Goal: Task Accomplishment & Management: Manage account settings

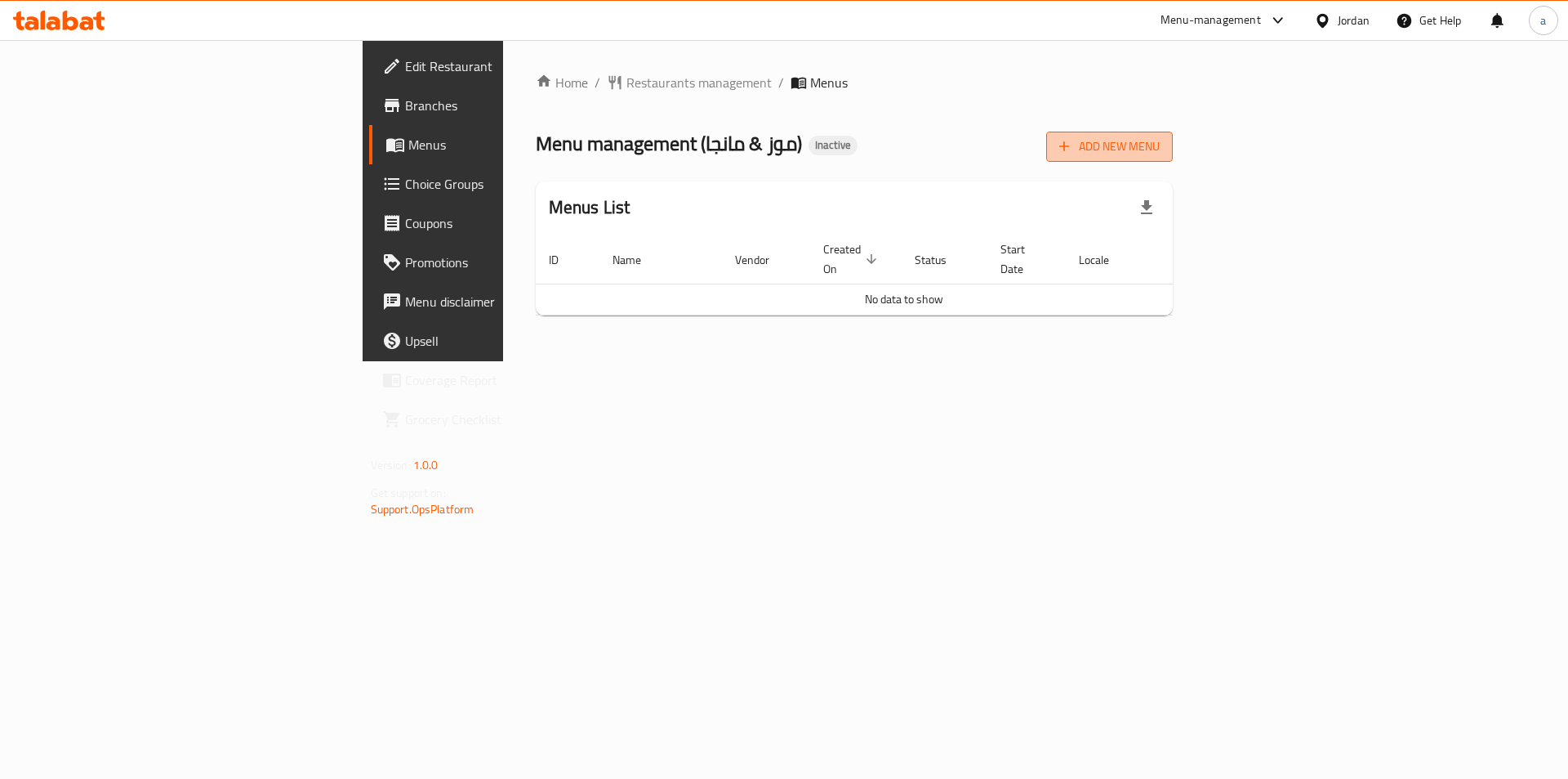
click at [1160, 153] on span "Add New Menu" at bounding box center [1109, 146] width 100 height 21
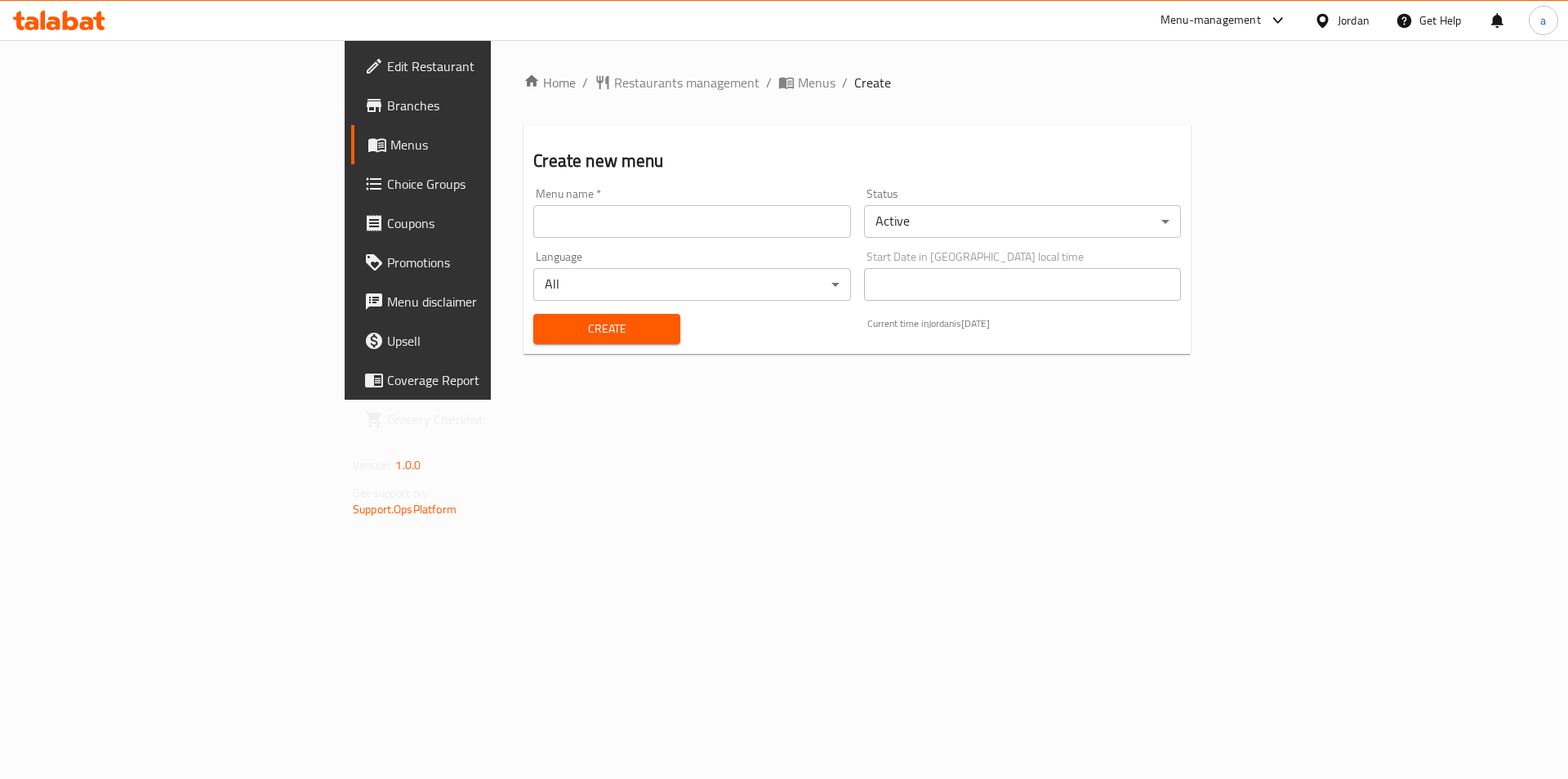
click at [555, 234] on input "text" at bounding box center [691, 221] width 317 height 33
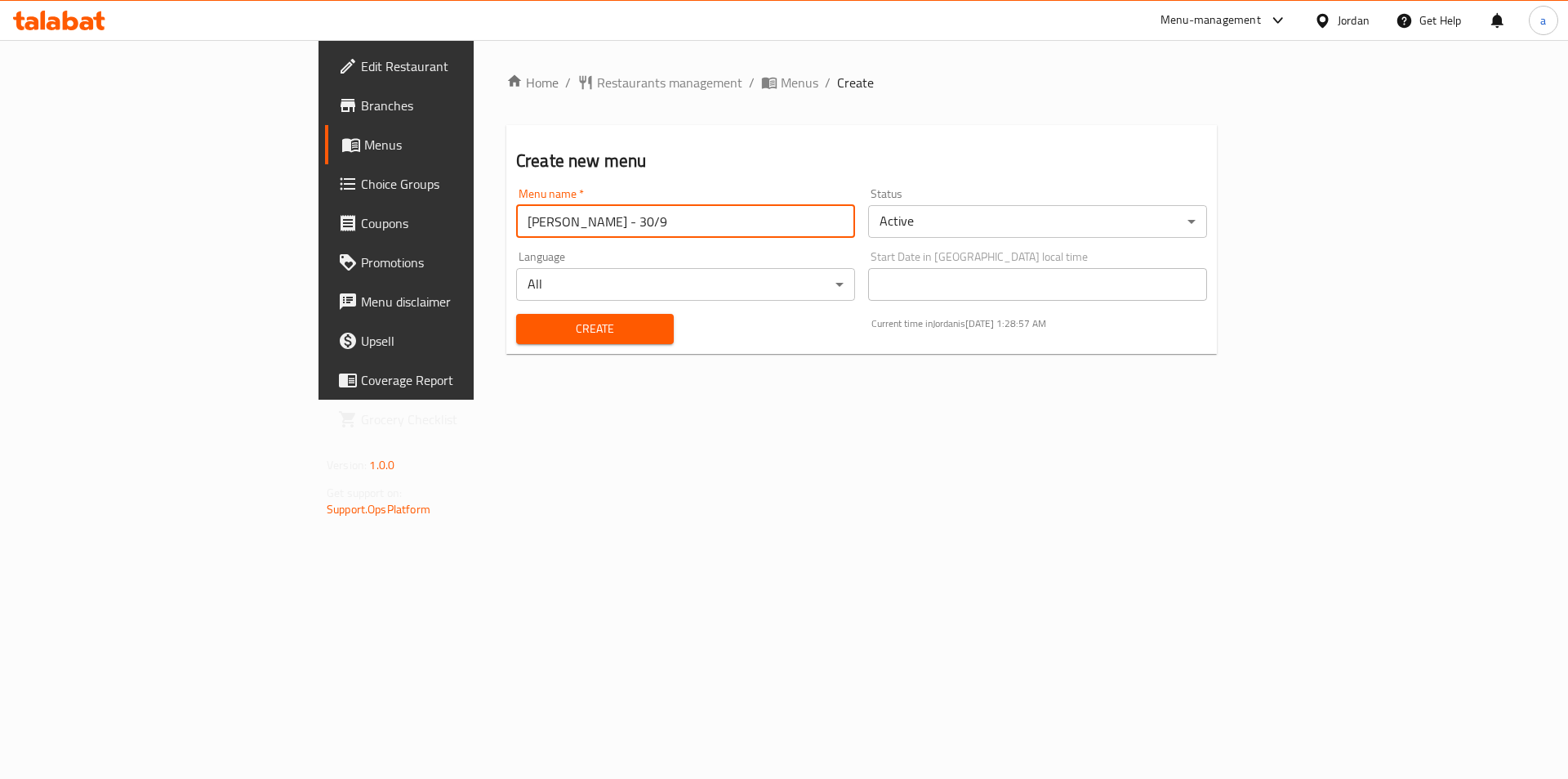
type input "[PERSON_NAME] - 30/9"
click at [572, 338] on span "Create" at bounding box center [595, 329] width 132 height 21
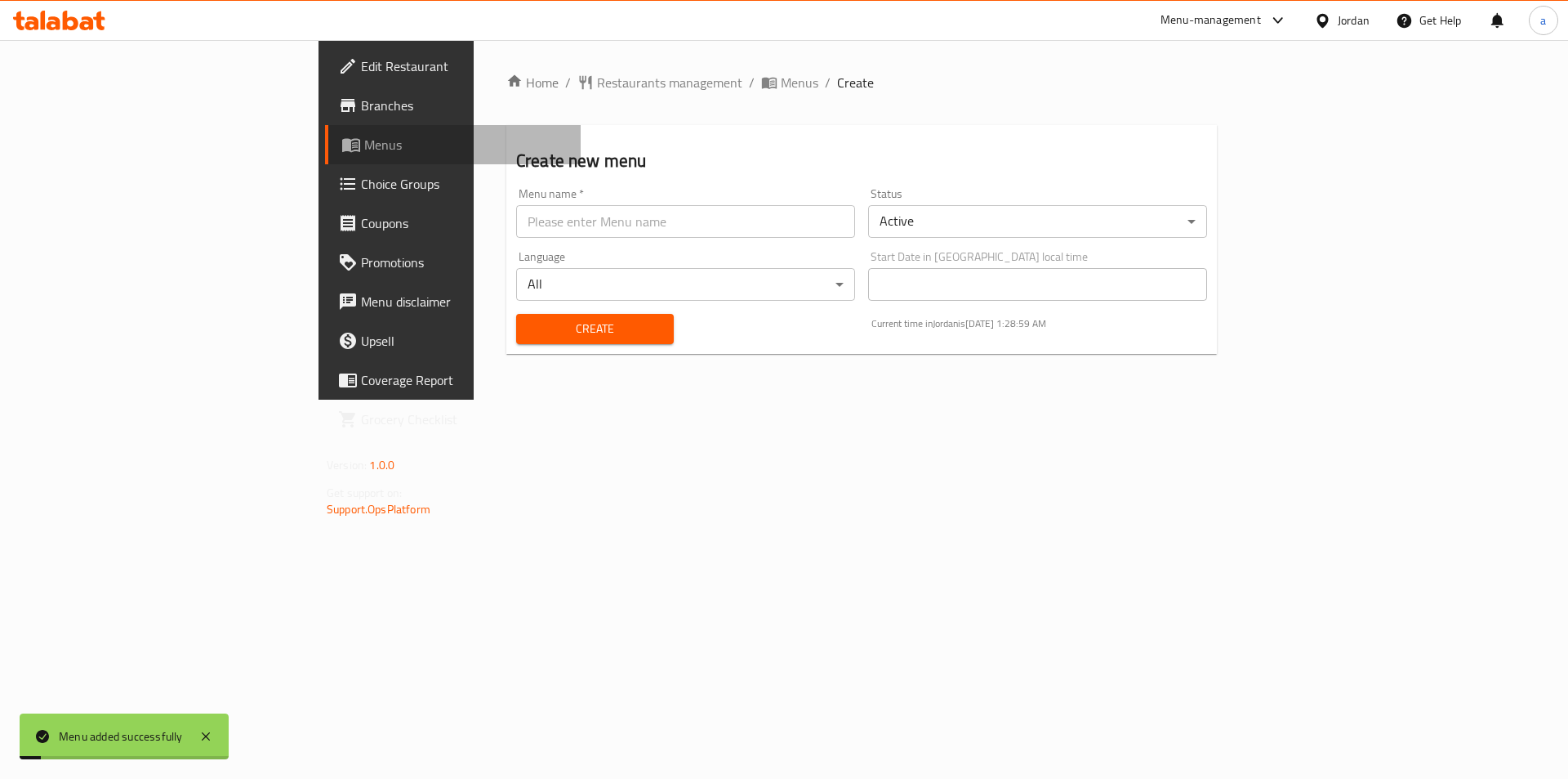
click at [364, 142] on span "Menus" at bounding box center [465, 145] width 203 height 20
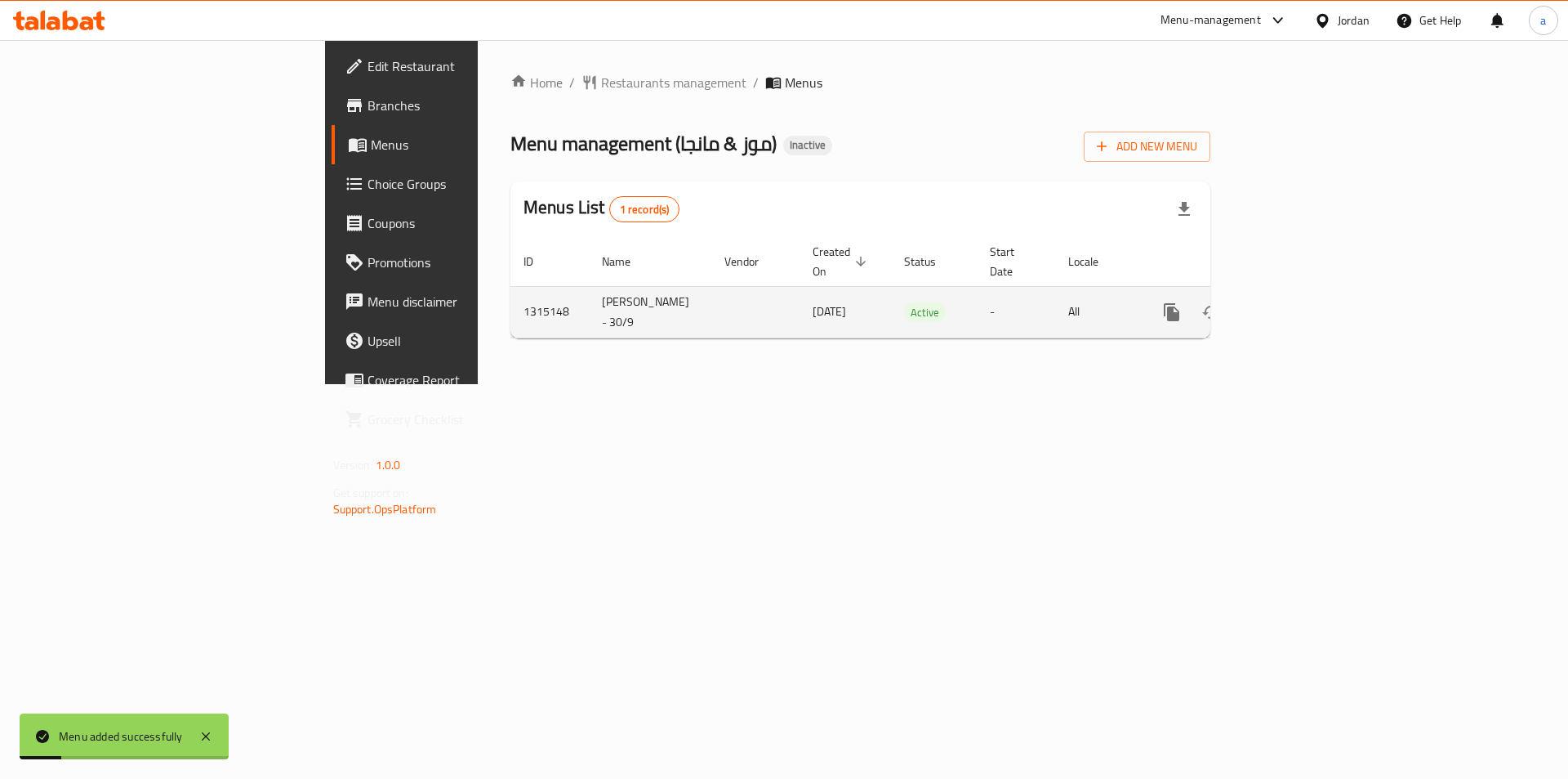
click at [1299, 302] on icon "enhanced table" at bounding box center [1290, 312] width 20 height 20
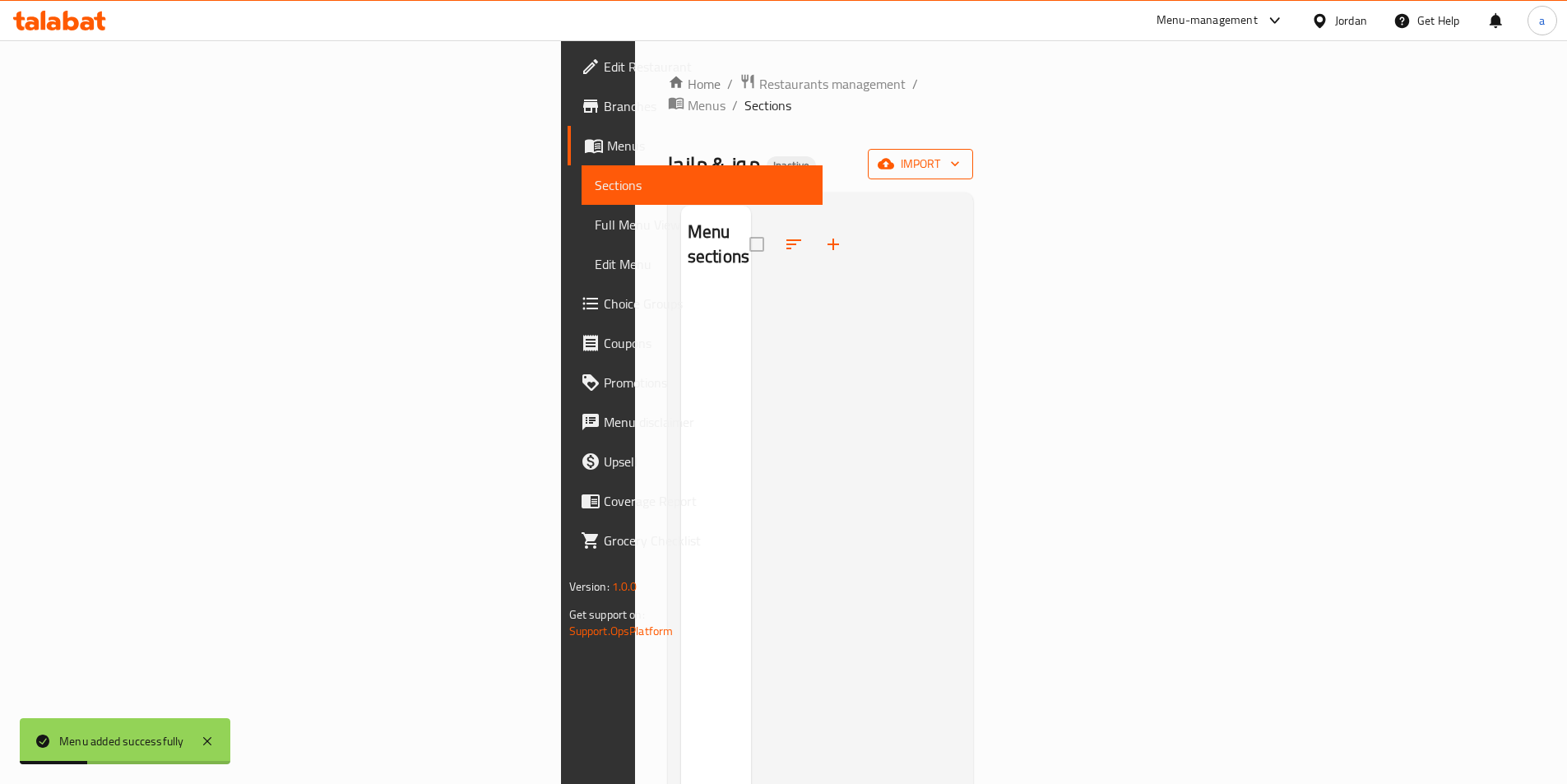
click at [960, 154] on span "import" at bounding box center [920, 164] width 79 height 21
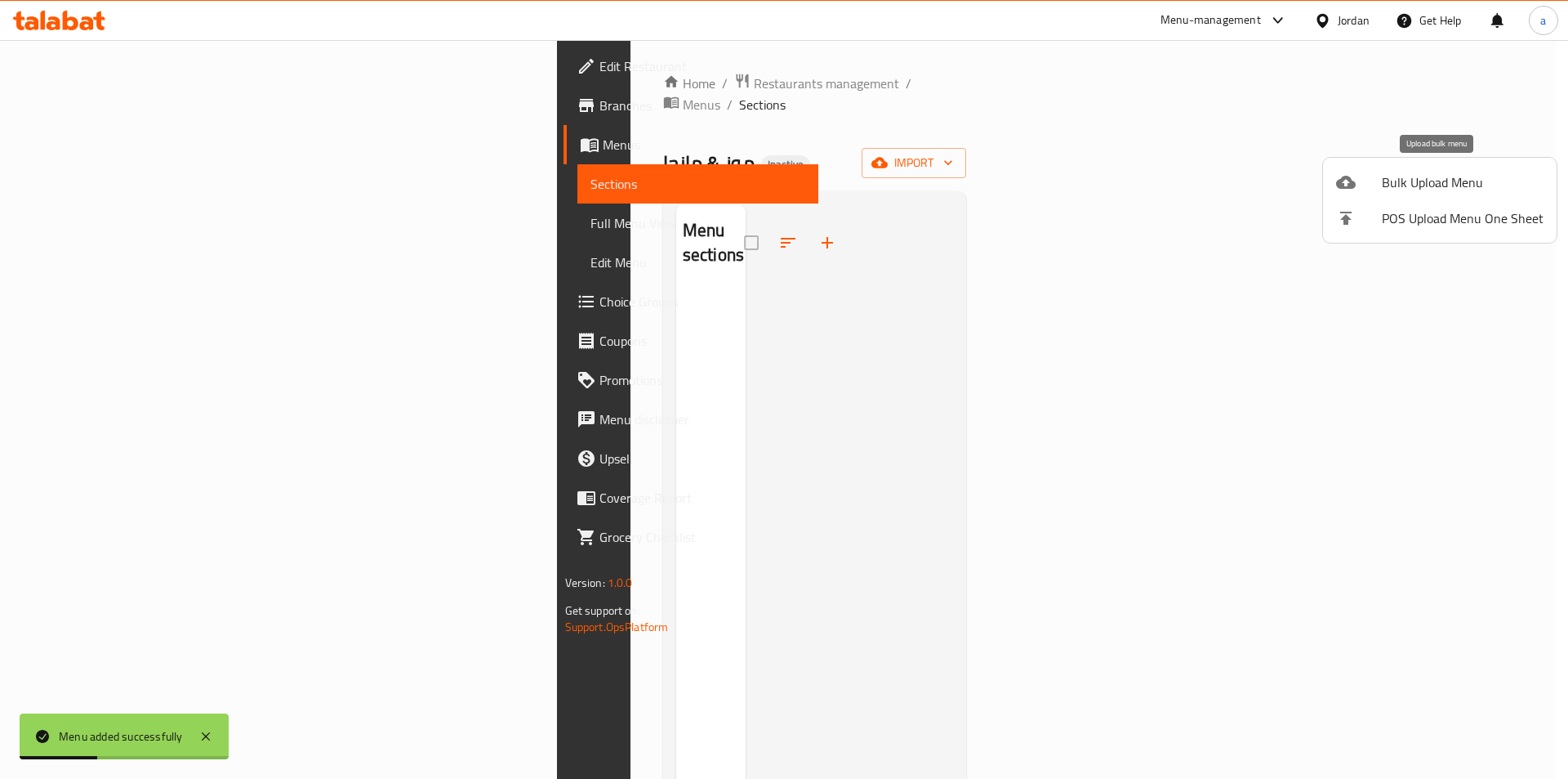
click at [1426, 183] on span "Bulk Upload Menu" at bounding box center [1462, 183] width 162 height 20
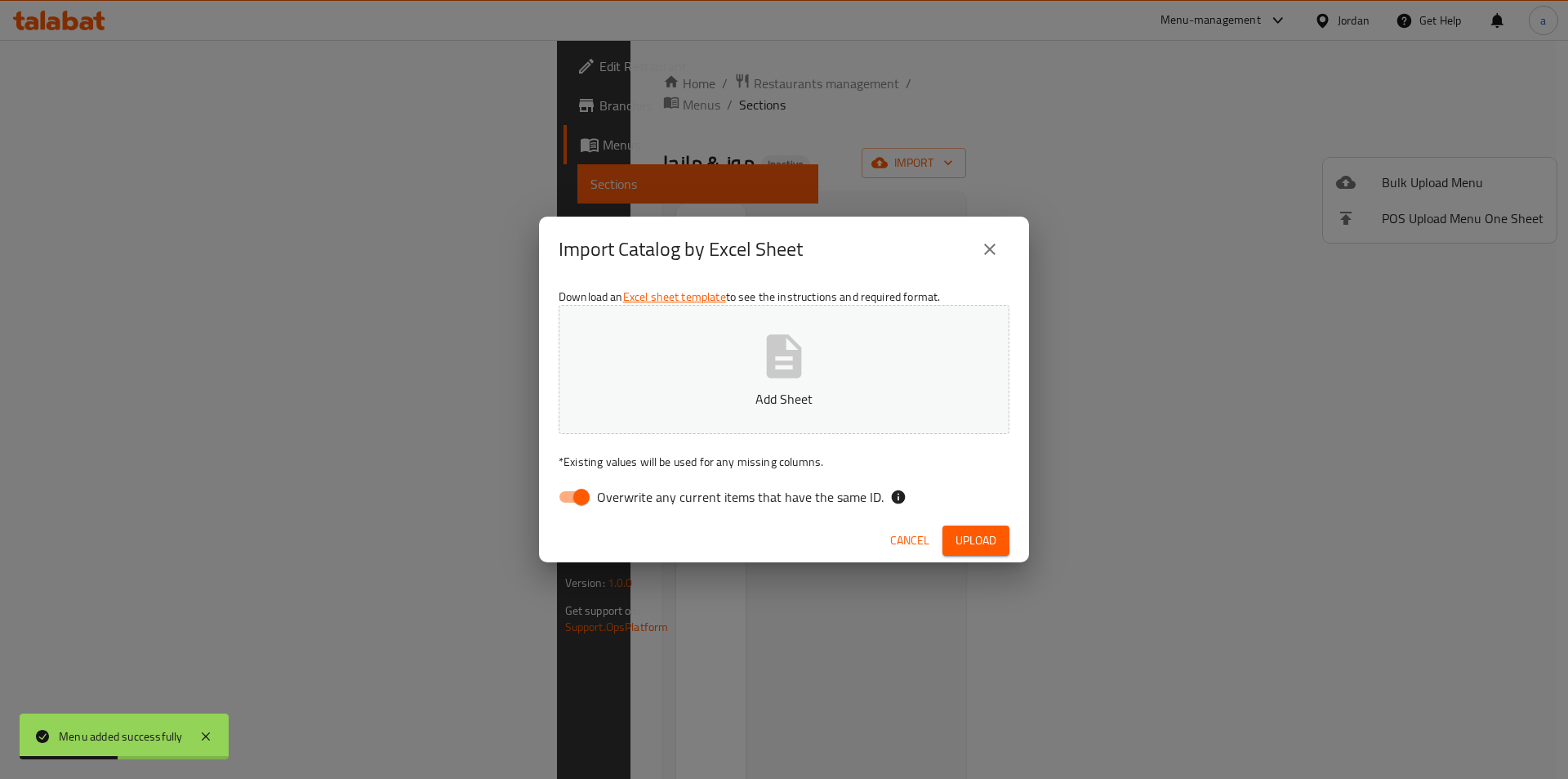
click at [727, 493] on span "Overwrite any current items that have the same ID." at bounding box center [740, 497] width 286 height 20
click at [628, 493] on input "Overwrite any current items that have the same ID." at bounding box center [581, 496] width 93 height 31
checkbox input "false"
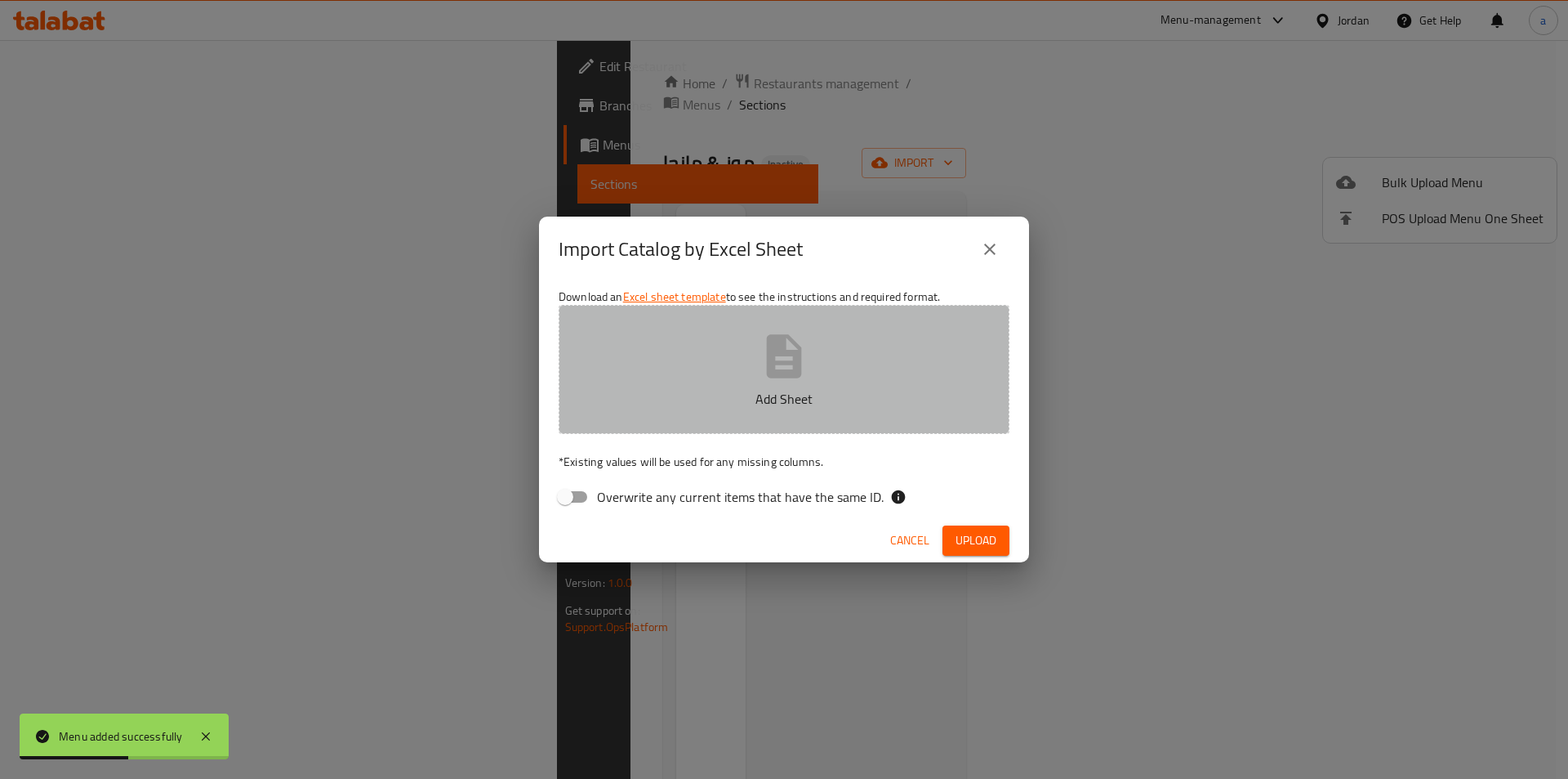
click at [742, 382] on button "Add Sheet" at bounding box center [783, 369] width 451 height 129
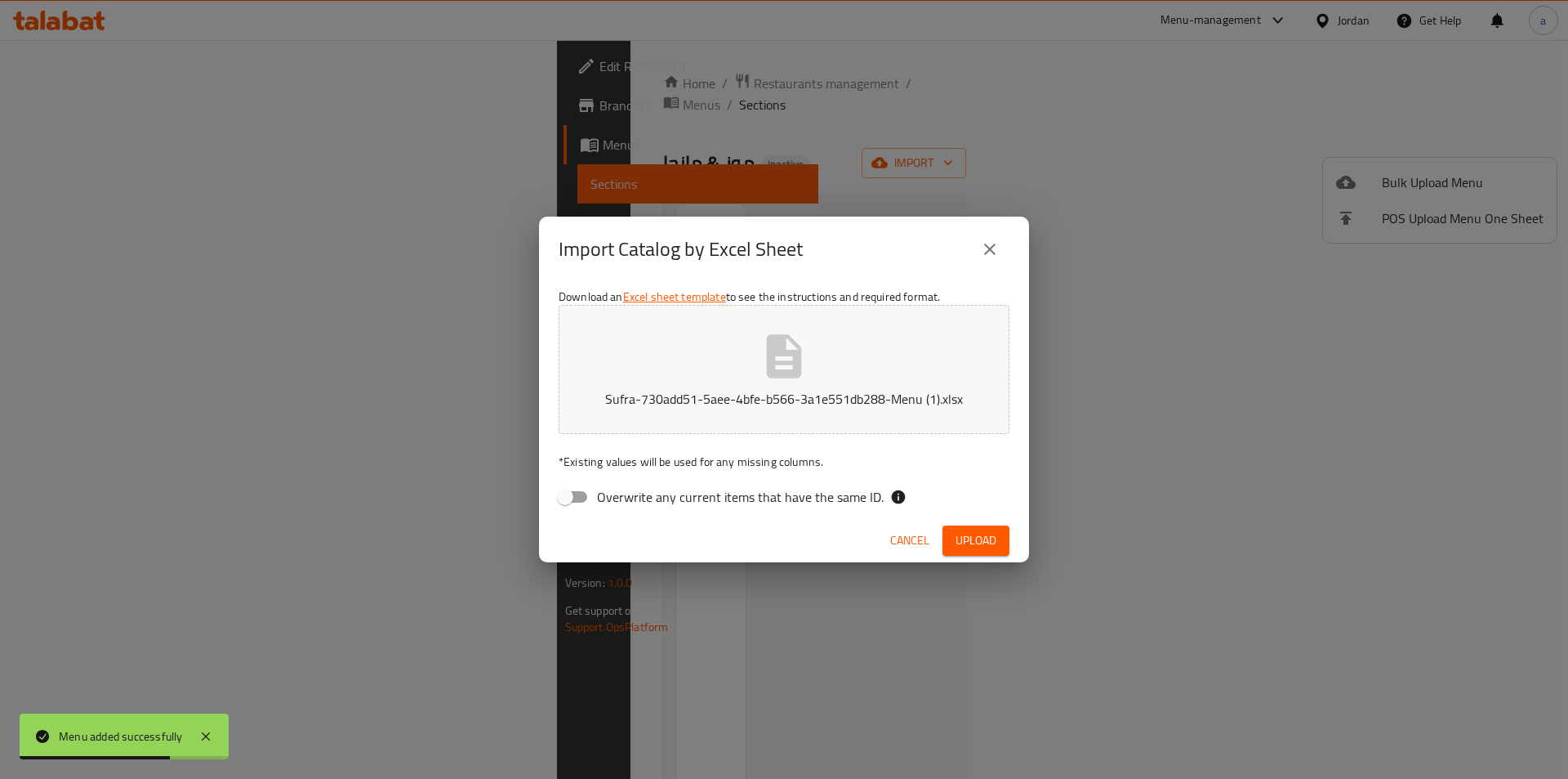
click at [998, 537] on button "Upload" at bounding box center [975, 540] width 67 height 30
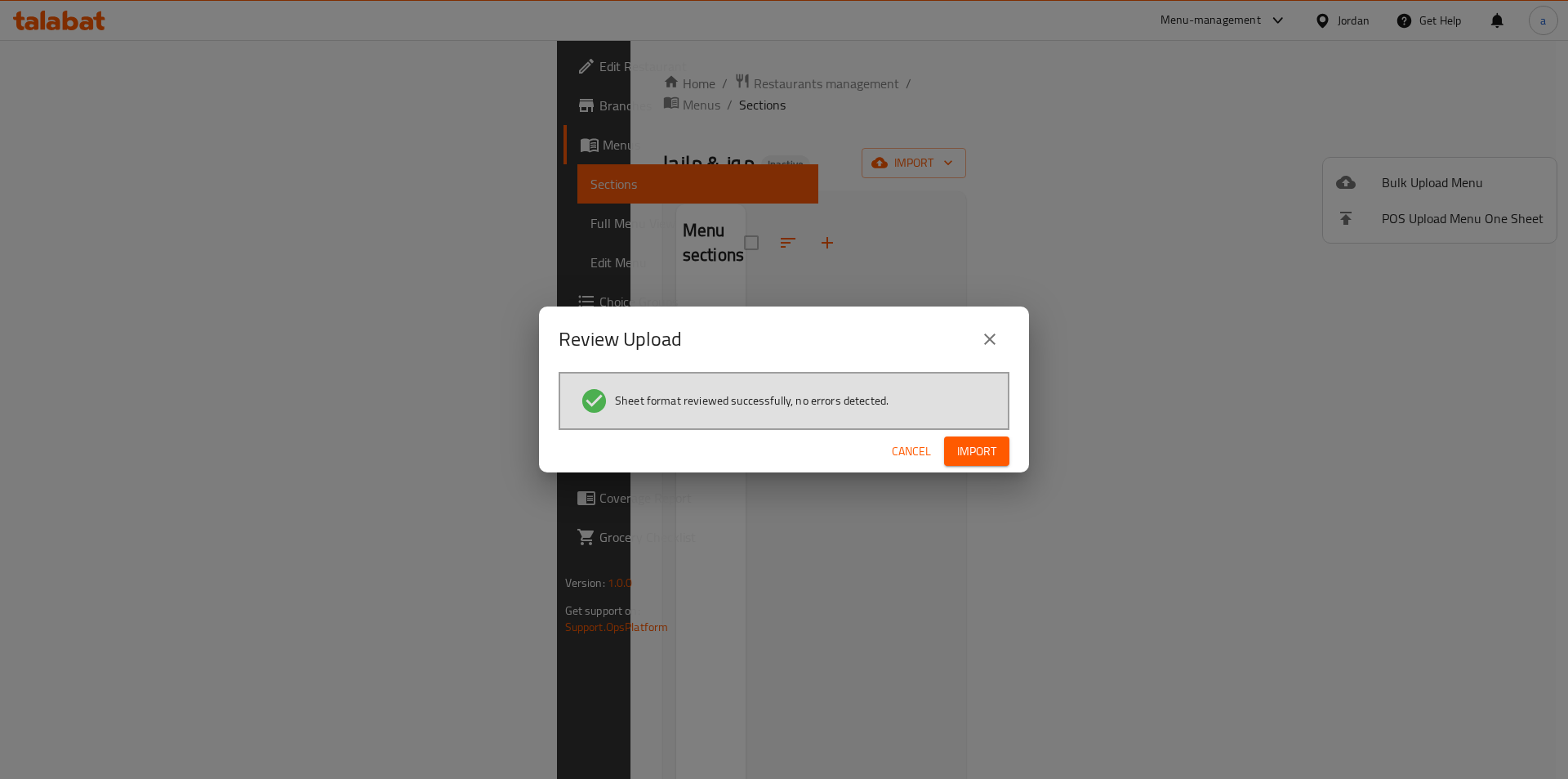
click at [983, 449] on span "Import" at bounding box center [976, 451] width 39 height 21
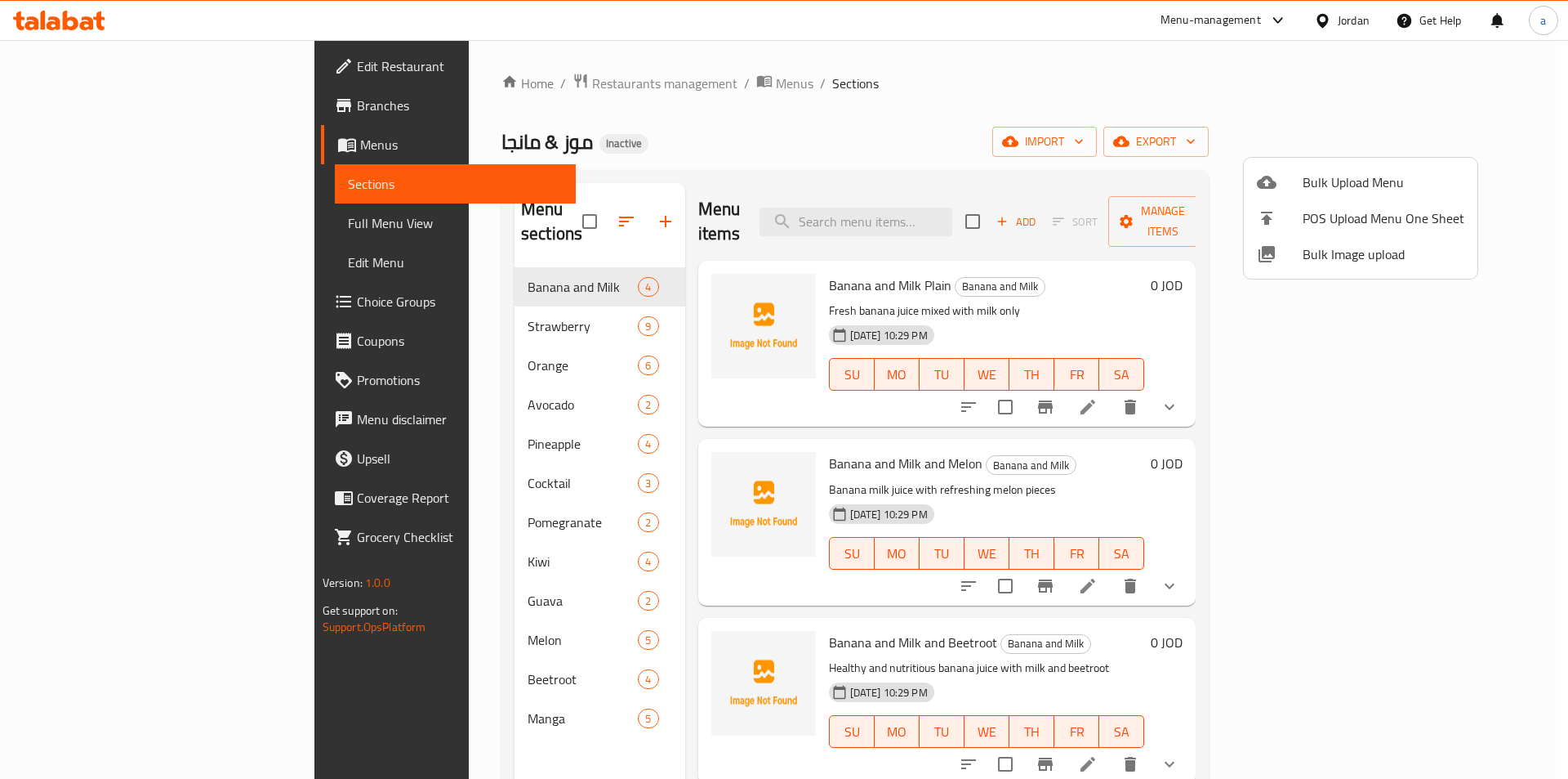
click at [89, 227] on div at bounding box center [784, 390] width 1568 height 779
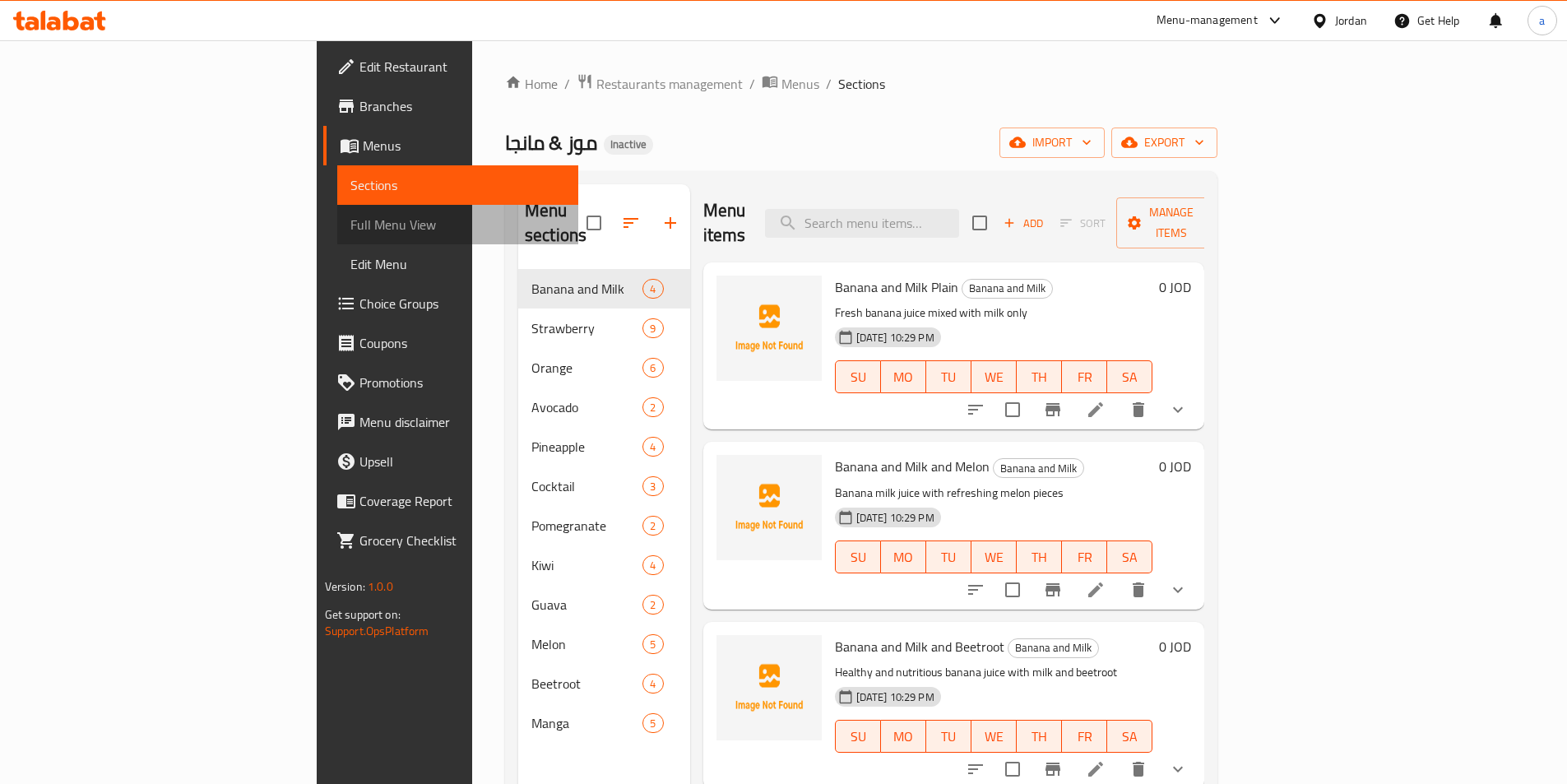
click at [350, 228] on span "Full Menu View" at bounding box center [458, 225] width 215 height 20
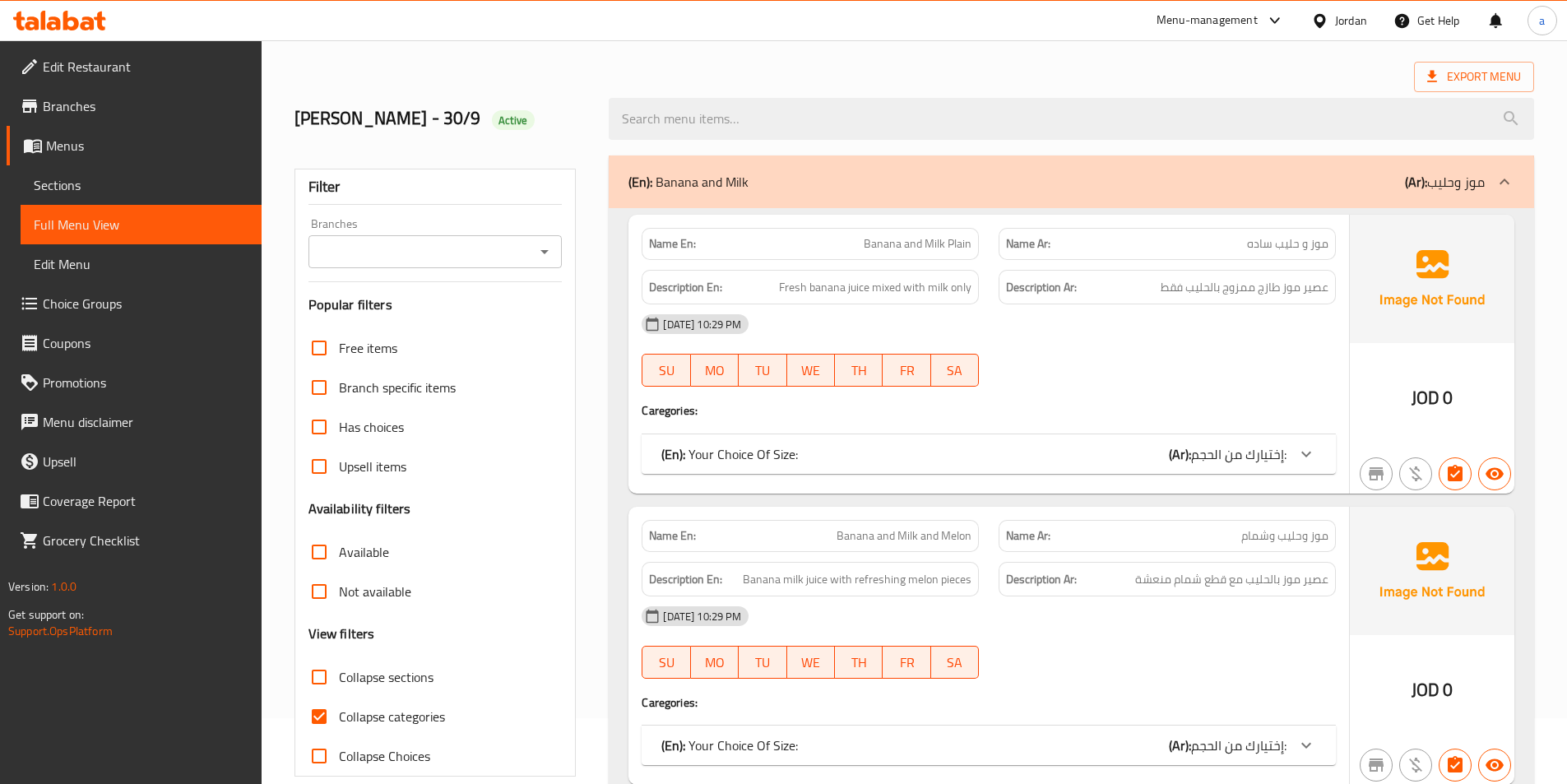
scroll to position [165, 0]
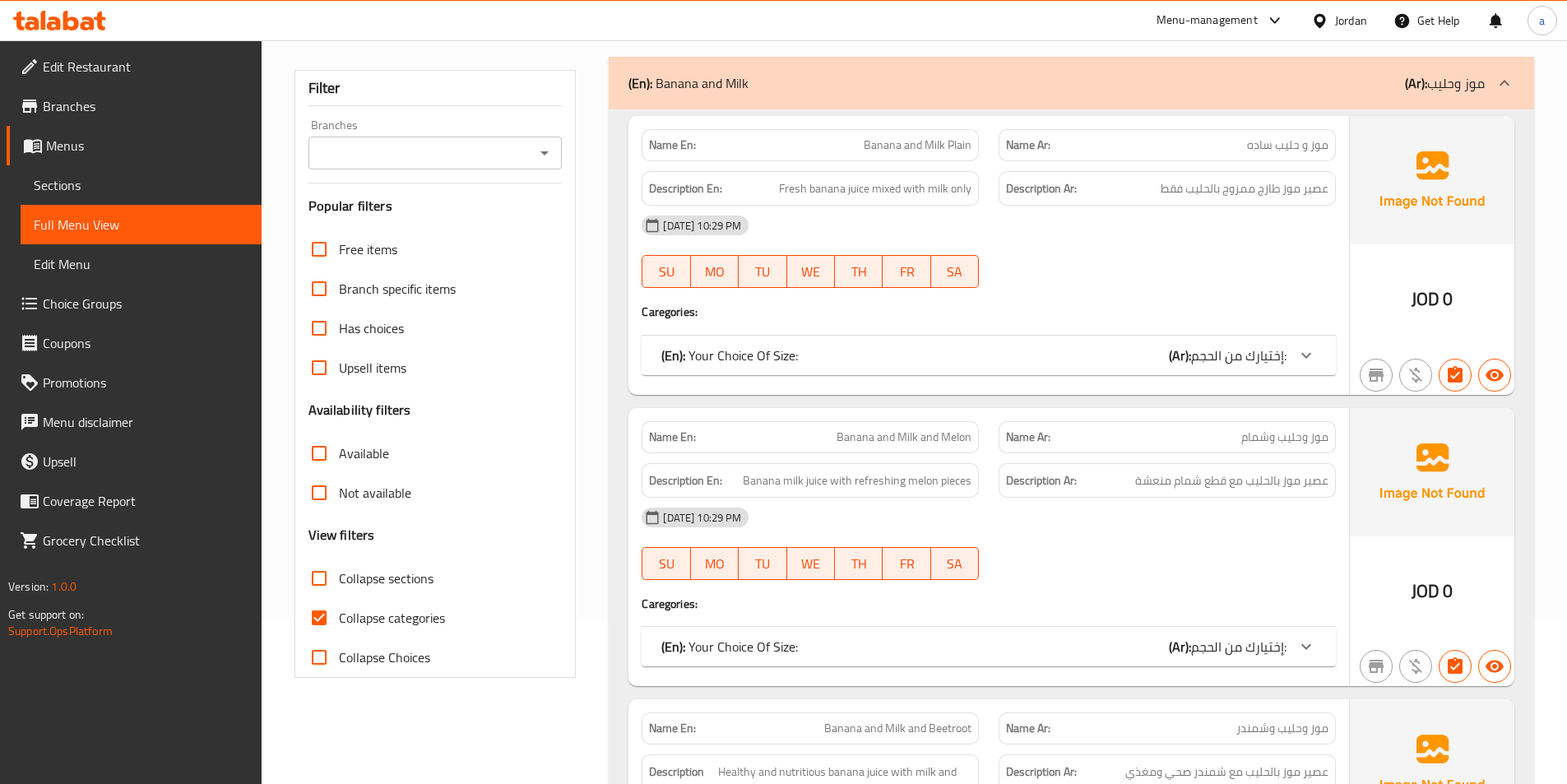
click at [381, 613] on span "Collapse categories" at bounding box center [391, 618] width 106 height 20
click at [339, 613] on input "Collapse categories" at bounding box center [318, 617] width 39 height 39
checkbox input "false"
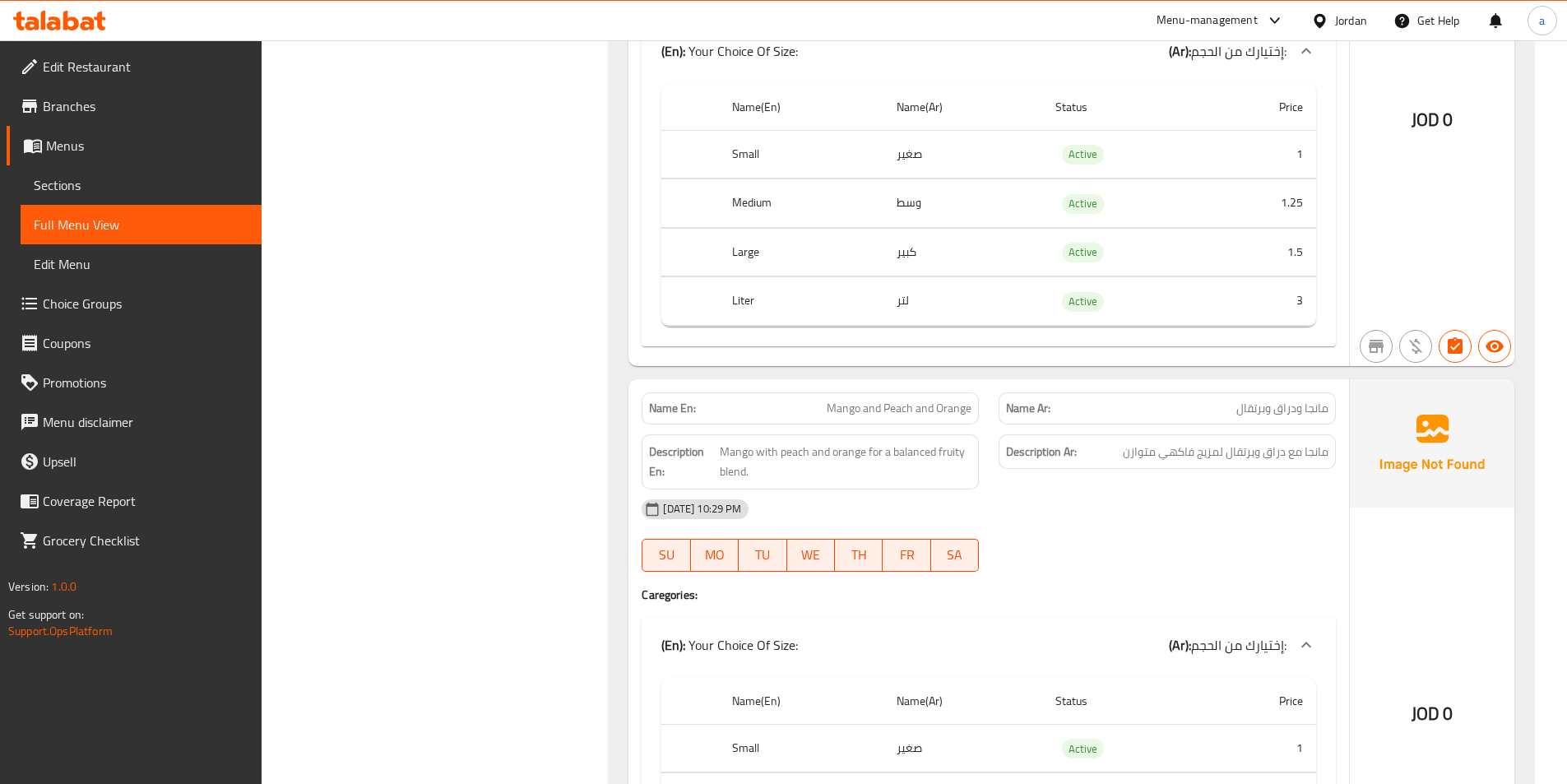
scroll to position [28865, 0]
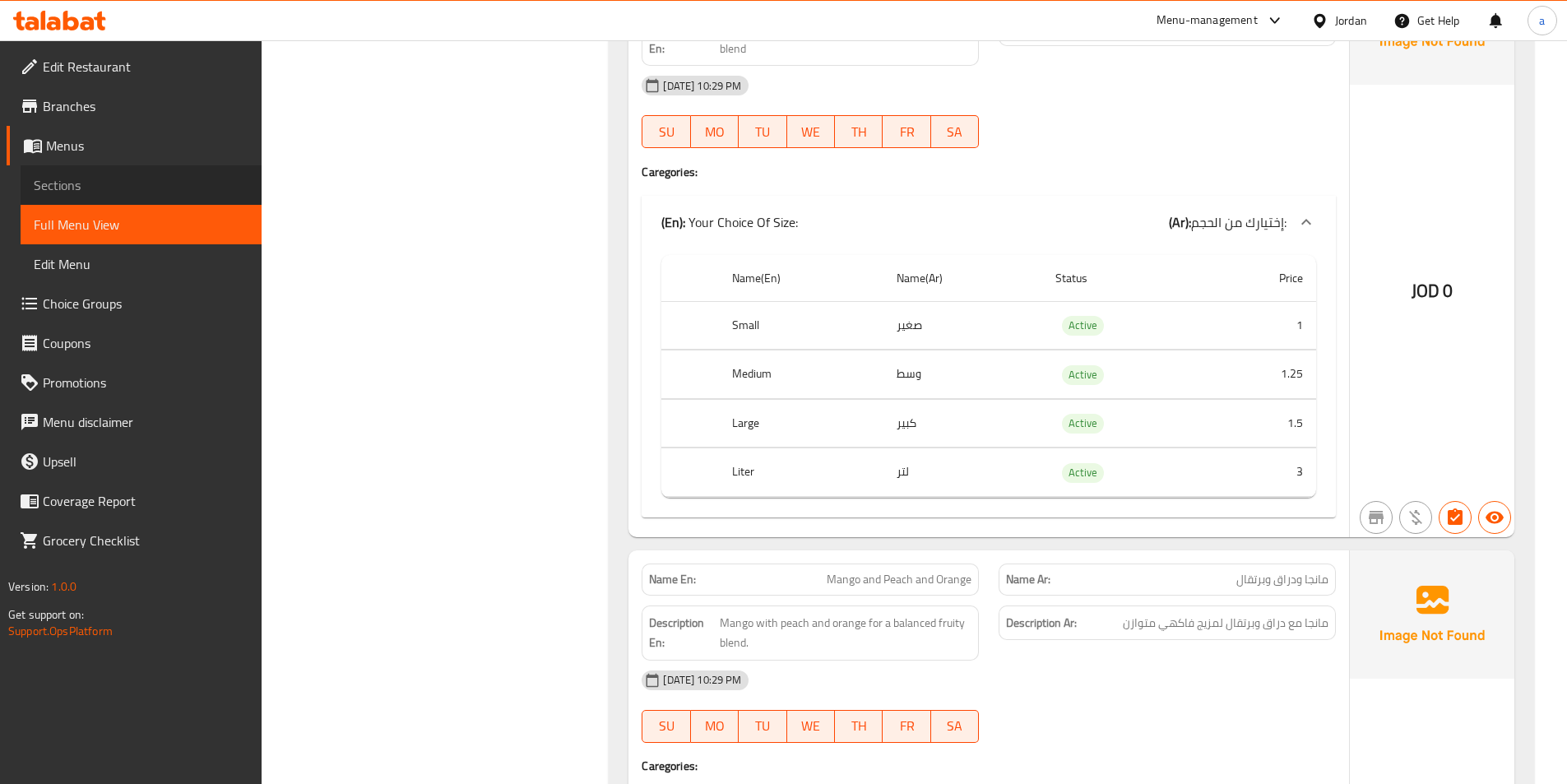
click at [136, 178] on span "Sections" at bounding box center [141, 186] width 215 height 20
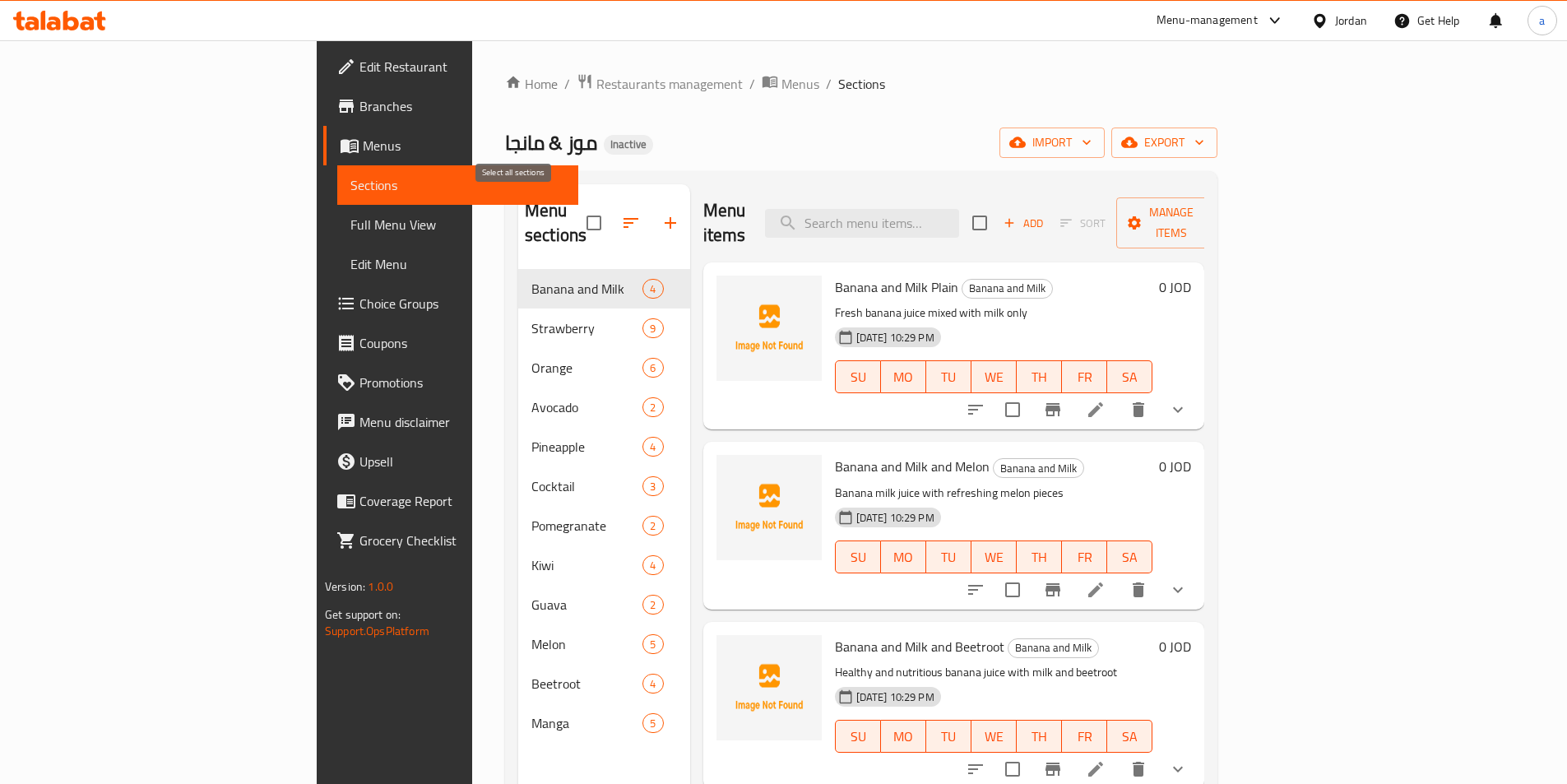
click at [577, 206] on input "checkbox" at bounding box center [594, 223] width 35 height 35
checkbox input "true"
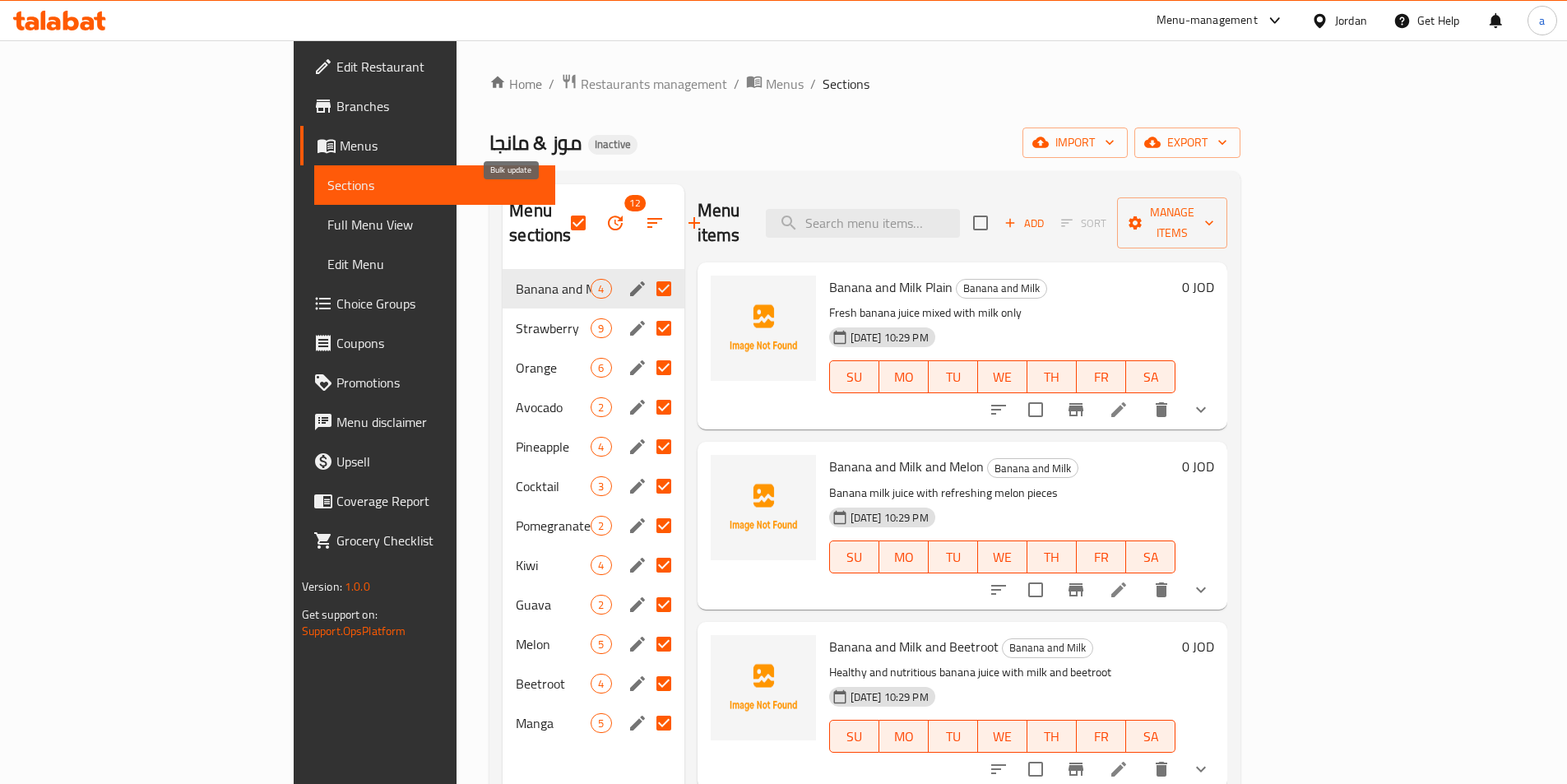
click at [596, 224] on button "button" at bounding box center [615, 222] width 39 height 39
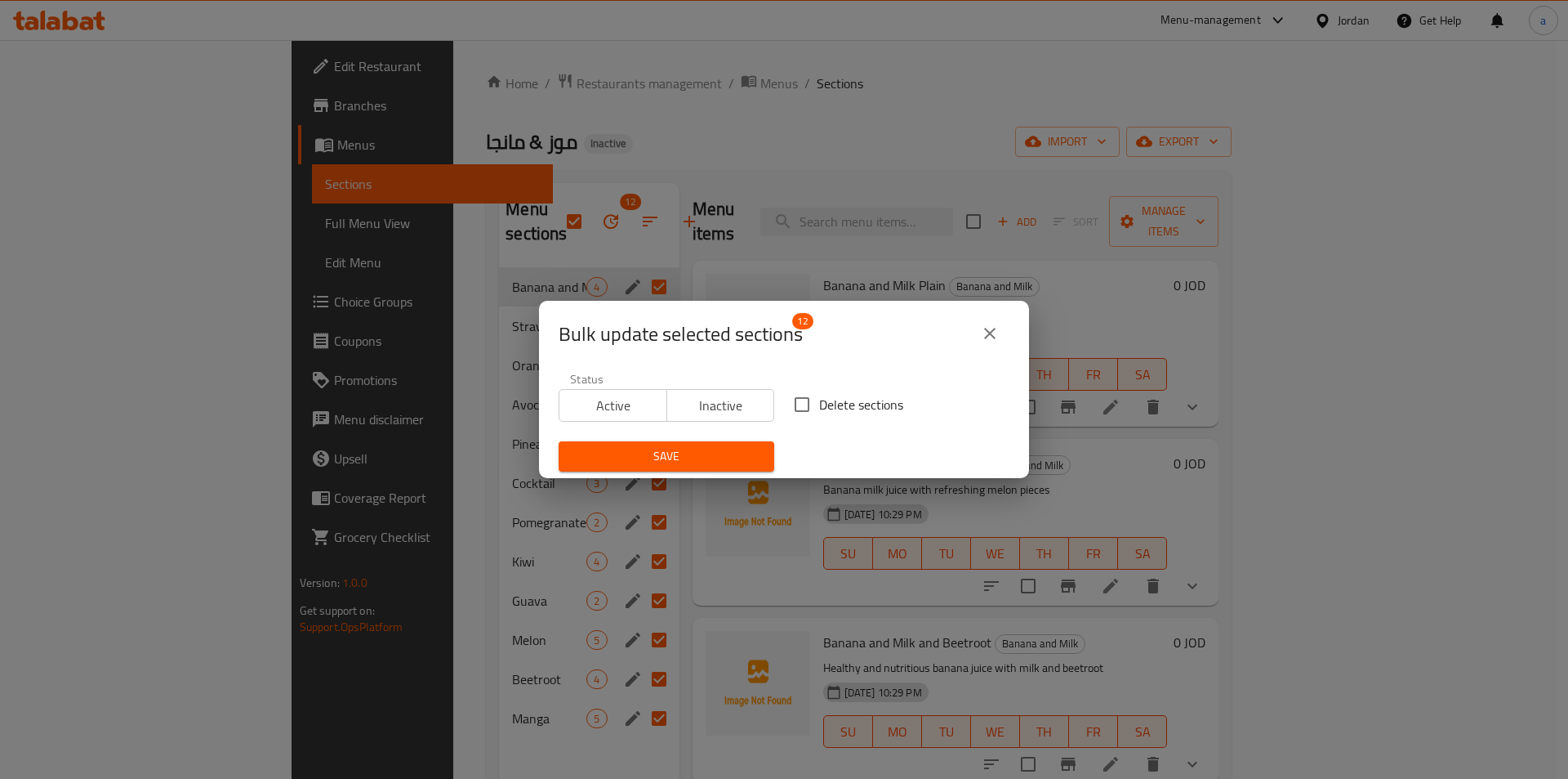
click at [797, 403] on input "Delete sections" at bounding box center [802, 405] width 34 height 34
checkbox input "true"
click at [721, 455] on span "Save" at bounding box center [667, 456] width 190 height 21
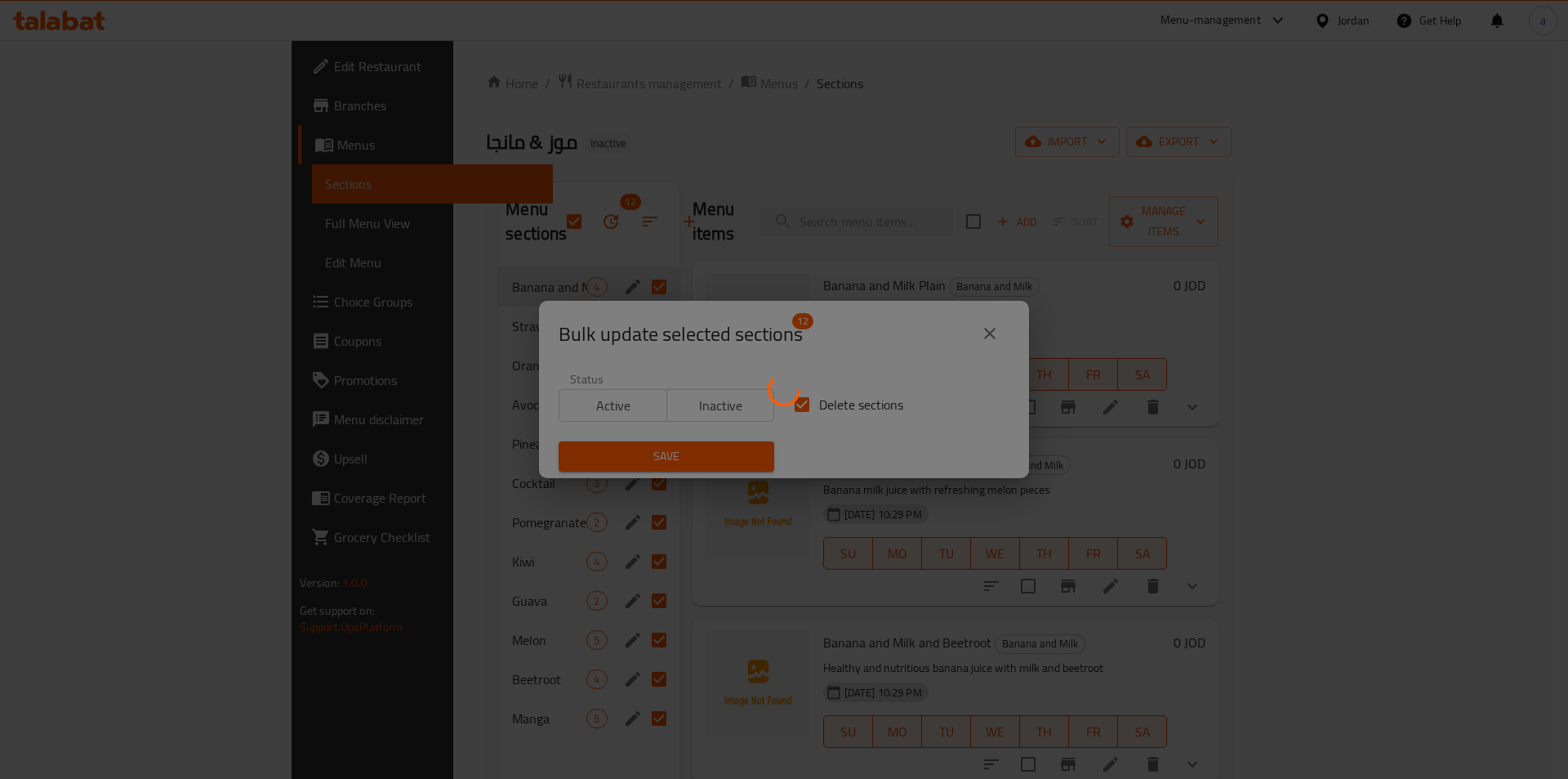
checkbox input "false"
